Goal: Transaction & Acquisition: Purchase product/service

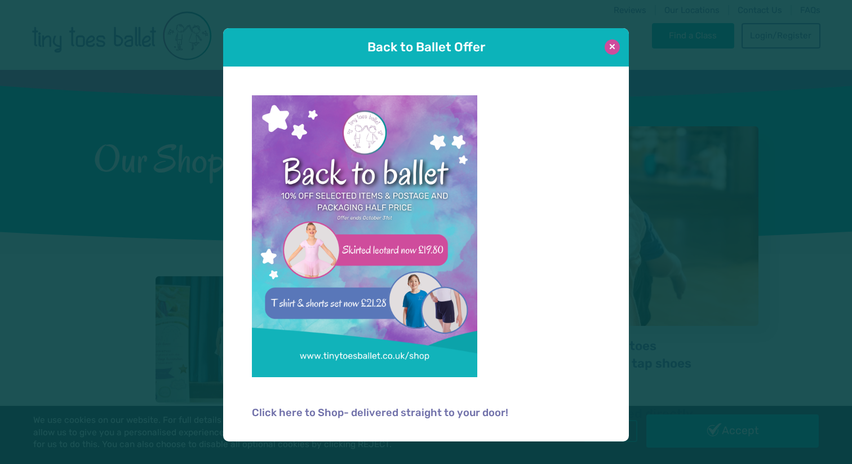
click at [618, 46] on button at bounding box center [611, 46] width 15 height 15
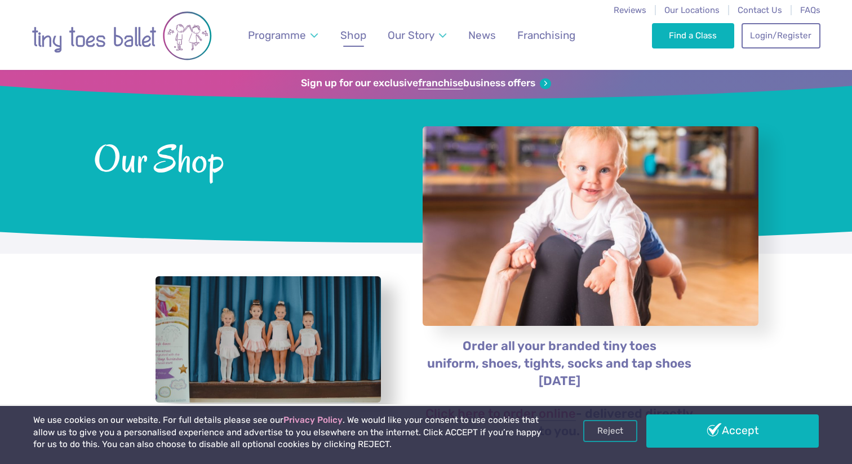
click at [360, 37] on span "Shop" at bounding box center [353, 35] width 26 height 13
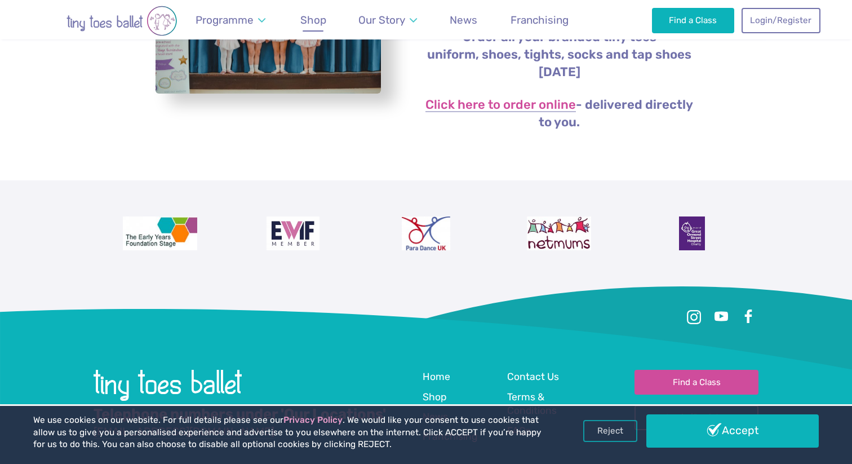
scroll to position [164, 0]
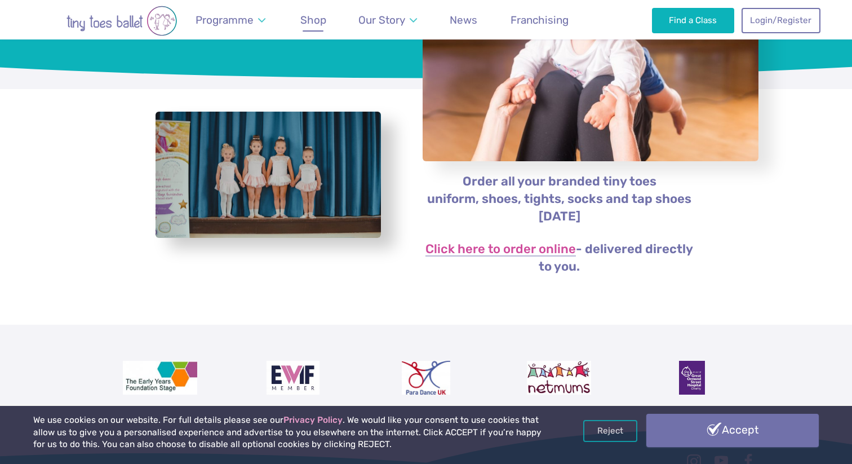
click at [682, 428] on link "Accept" at bounding box center [732, 429] width 172 height 33
